Goal: Find specific page/section: Find specific page/section

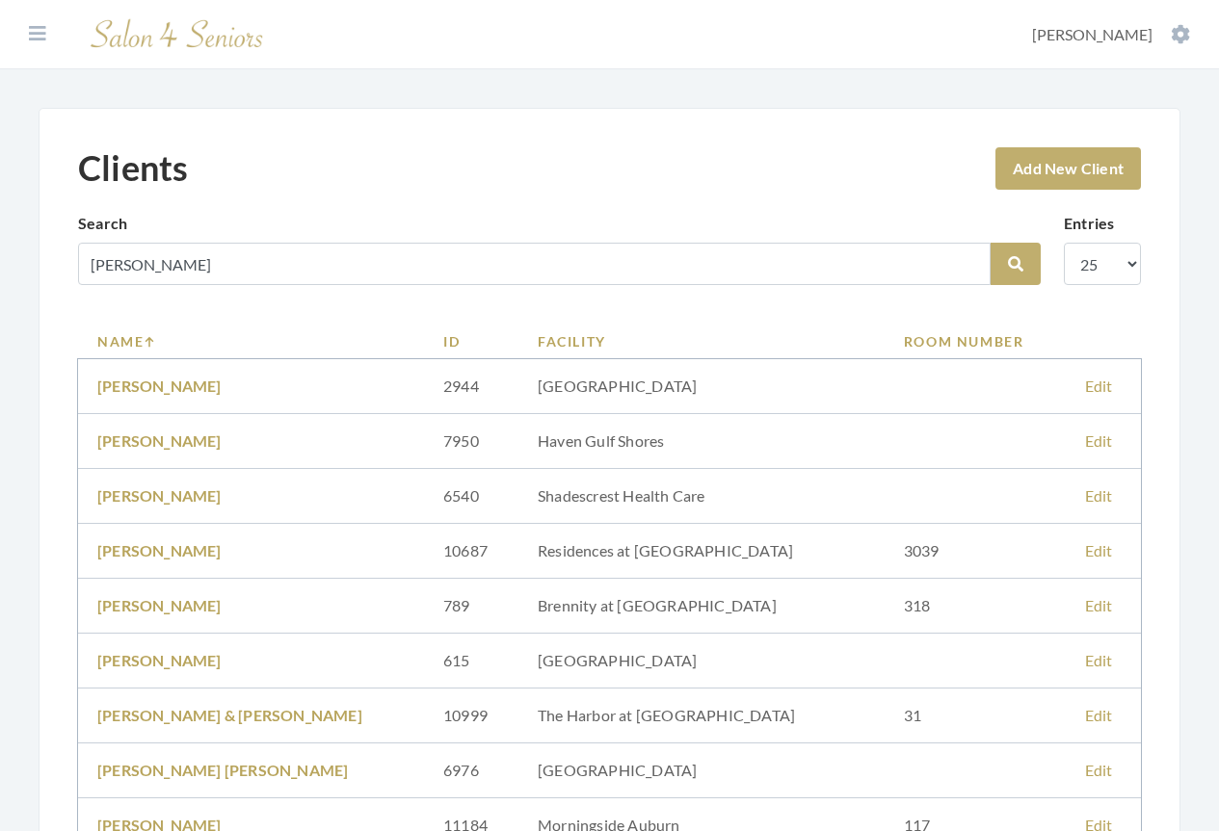
type input "frost"
click at [990, 243] on button "Search" at bounding box center [1015, 264] width 50 height 42
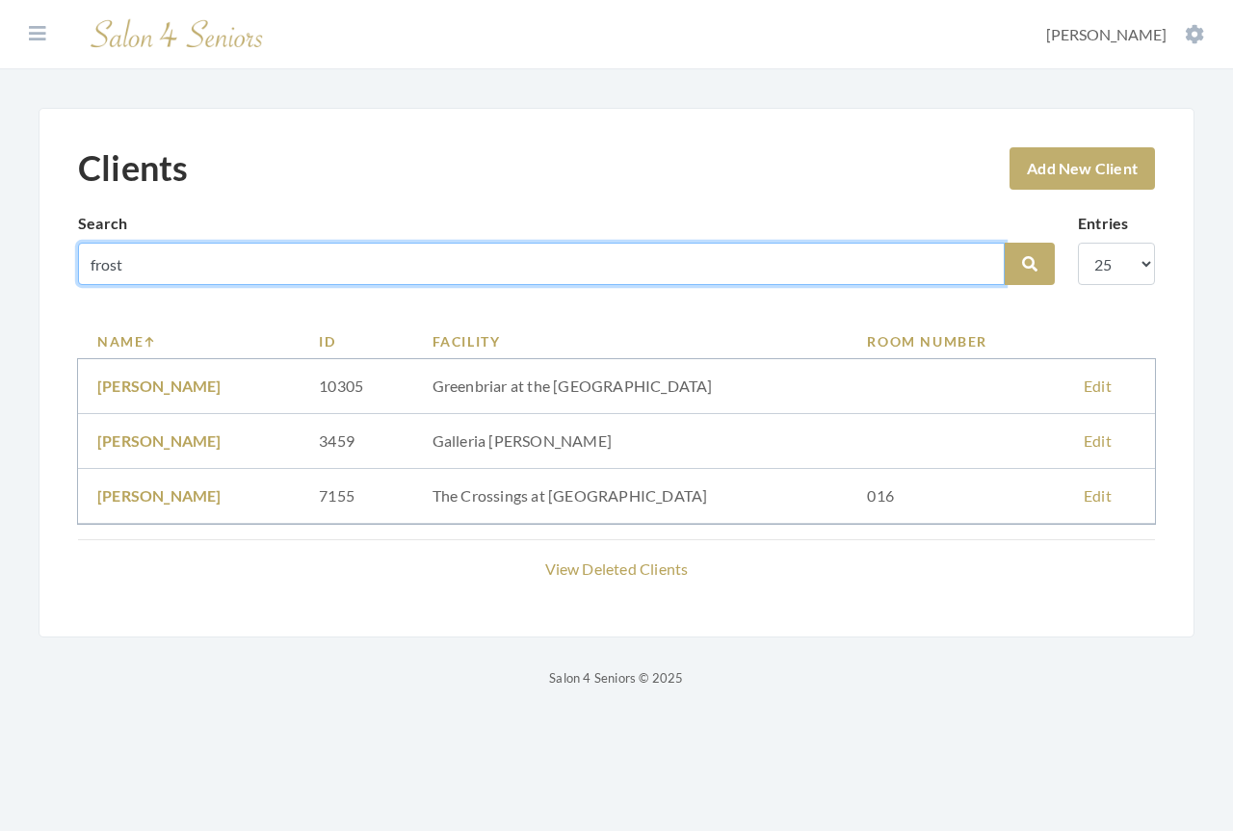
drag, startPoint x: 138, startPoint y: 261, endPoint x: -14, endPoint y: 242, distance: 153.4
click at [0, 242] on html "Dashboard Facilities Services All Clients User Management Stylists / Techs Repo…" at bounding box center [616, 359] width 1233 height 719
type input "[PERSON_NAME]"
click at [1005, 243] on button "Search" at bounding box center [1030, 264] width 50 height 42
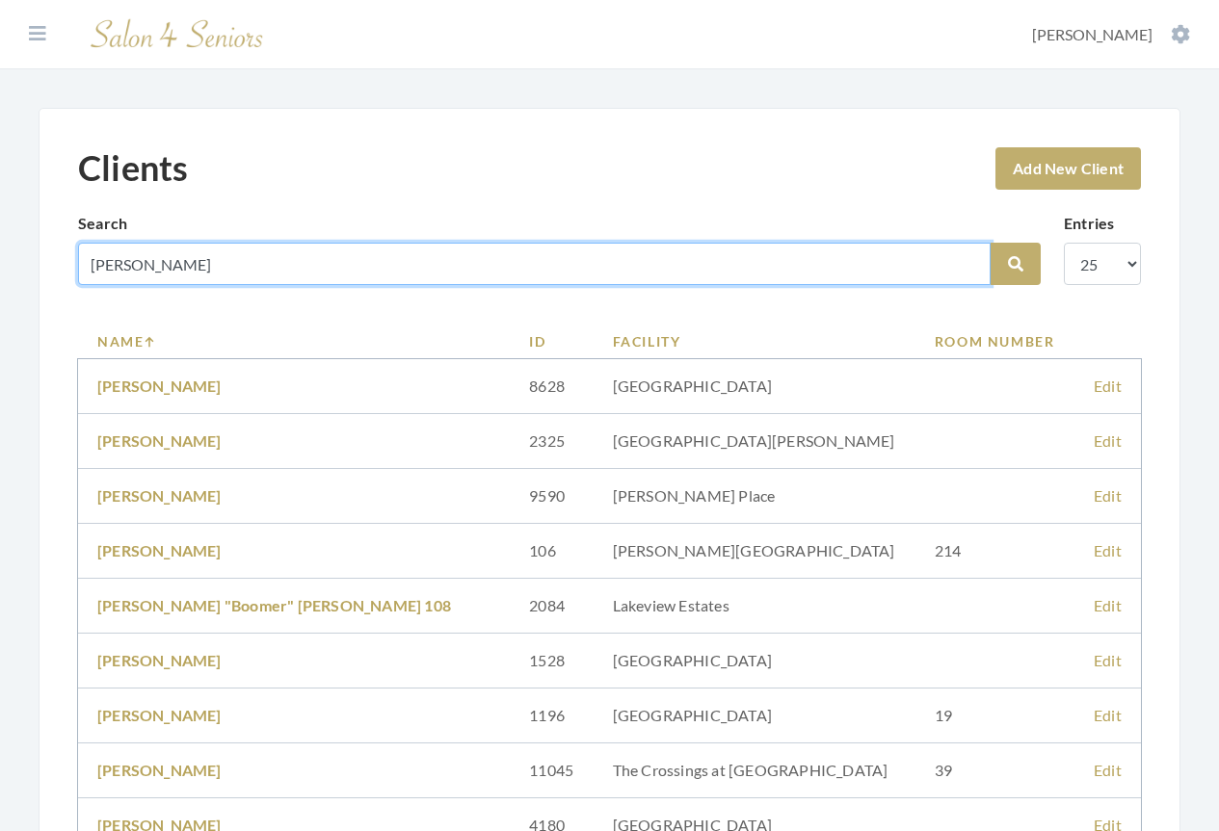
click at [89, 265] on input "[PERSON_NAME]" at bounding box center [534, 264] width 912 height 42
type input "[PERSON_NAME]"
click at [990, 243] on button "Search" at bounding box center [1015, 264] width 50 height 42
